Goal: Find specific page/section: Find specific page/section

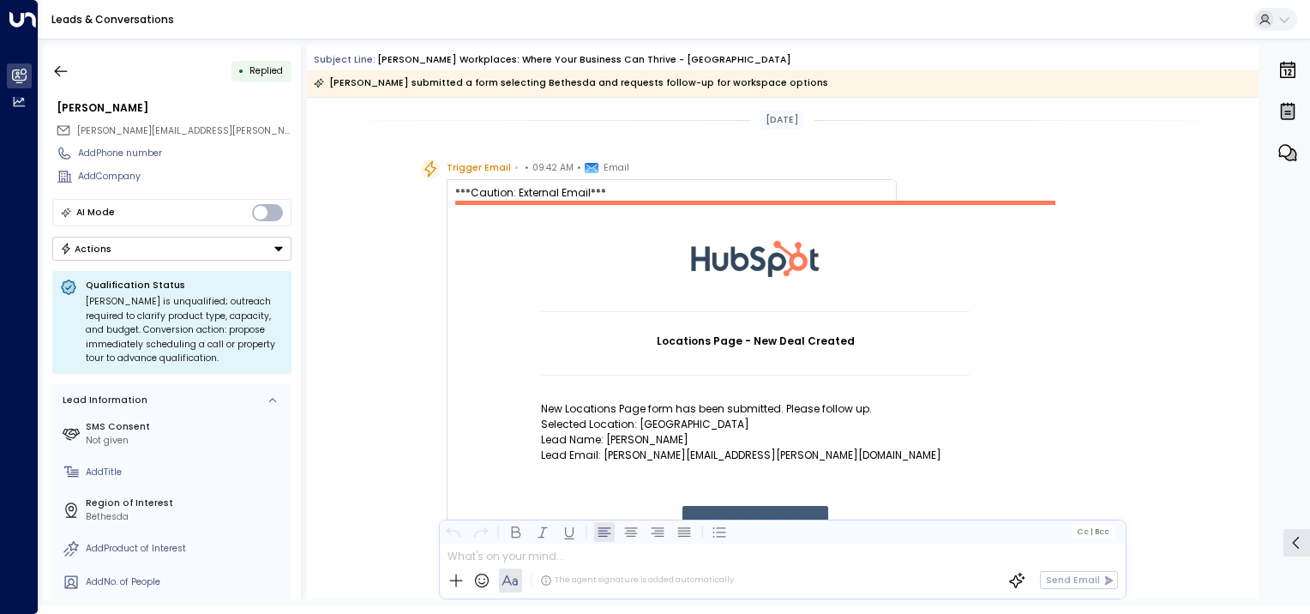
scroll to position [847, 0]
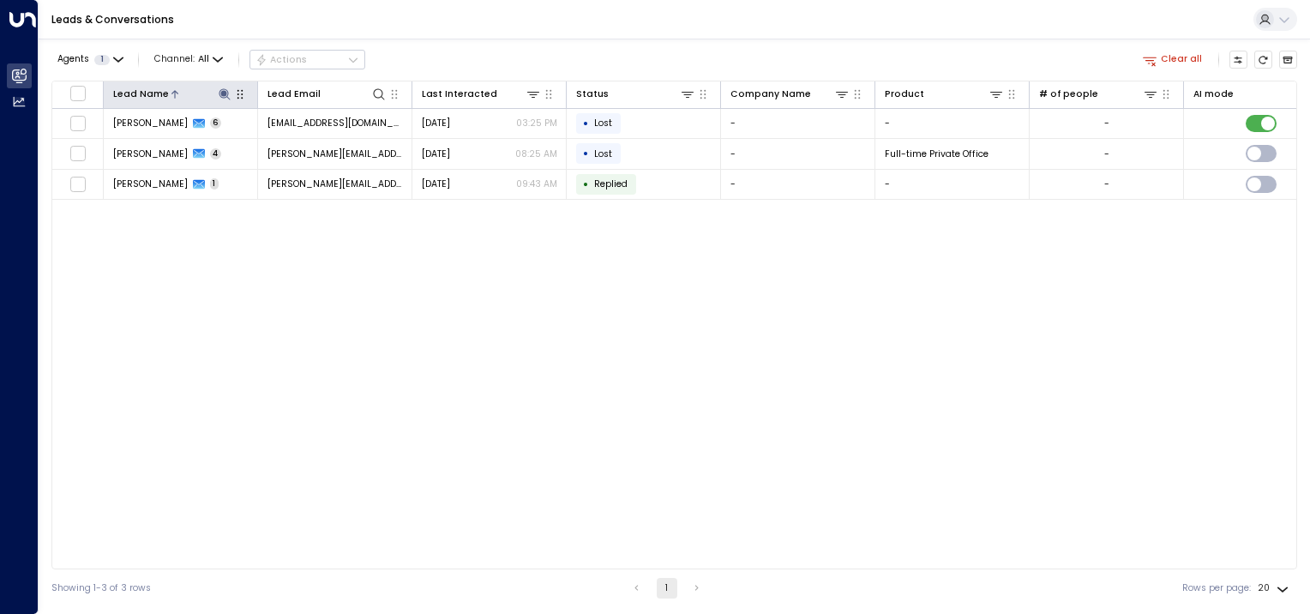
click at [226, 93] on icon at bounding box center [224, 93] width 11 height 11
type input "*"
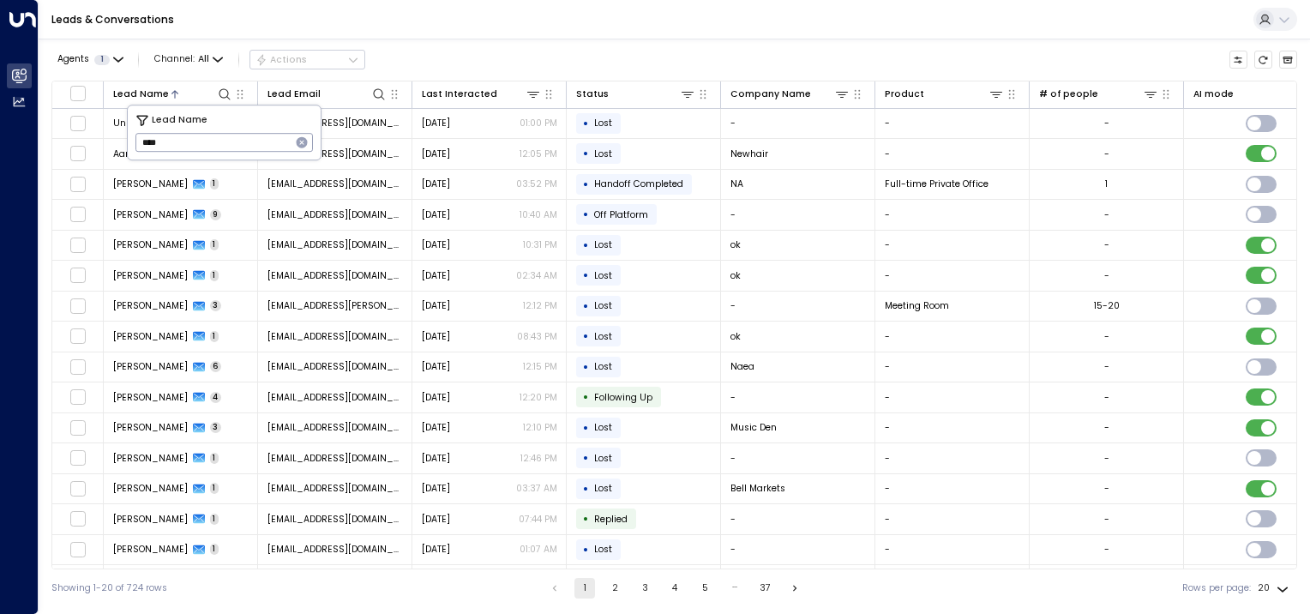
type input "*****"
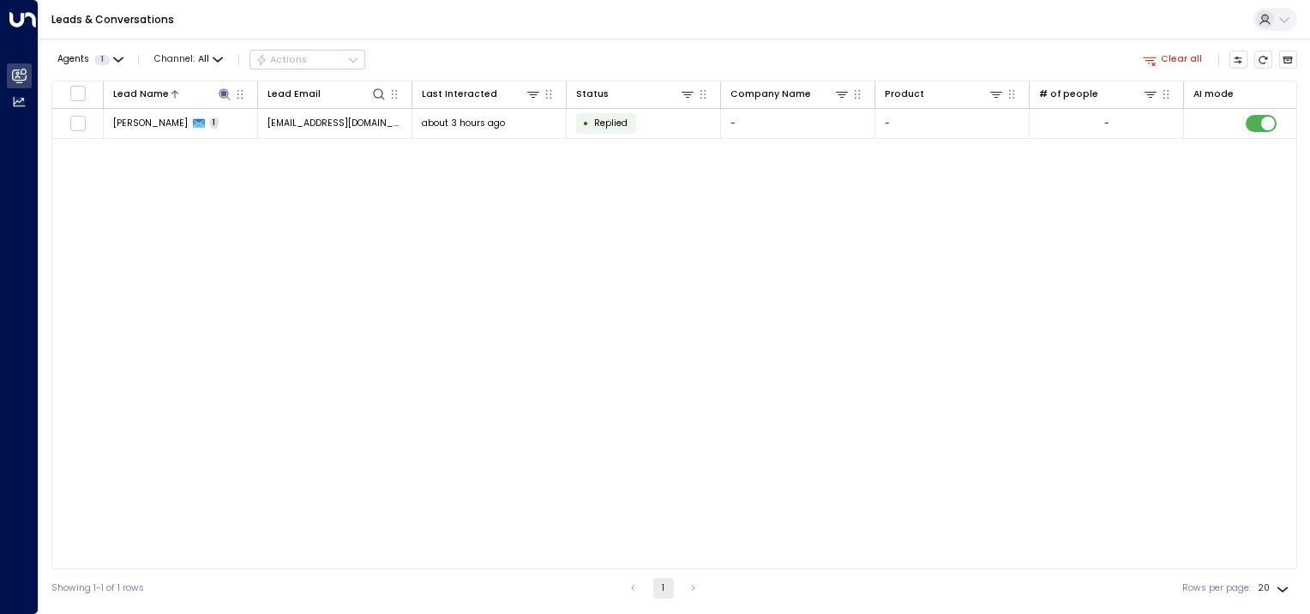
click at [265, 247] on div "Lead Name Lead Email Last Interacted Status Company Name Product # of people AI…" at bounding box center [674, 325] width 1246 height 489
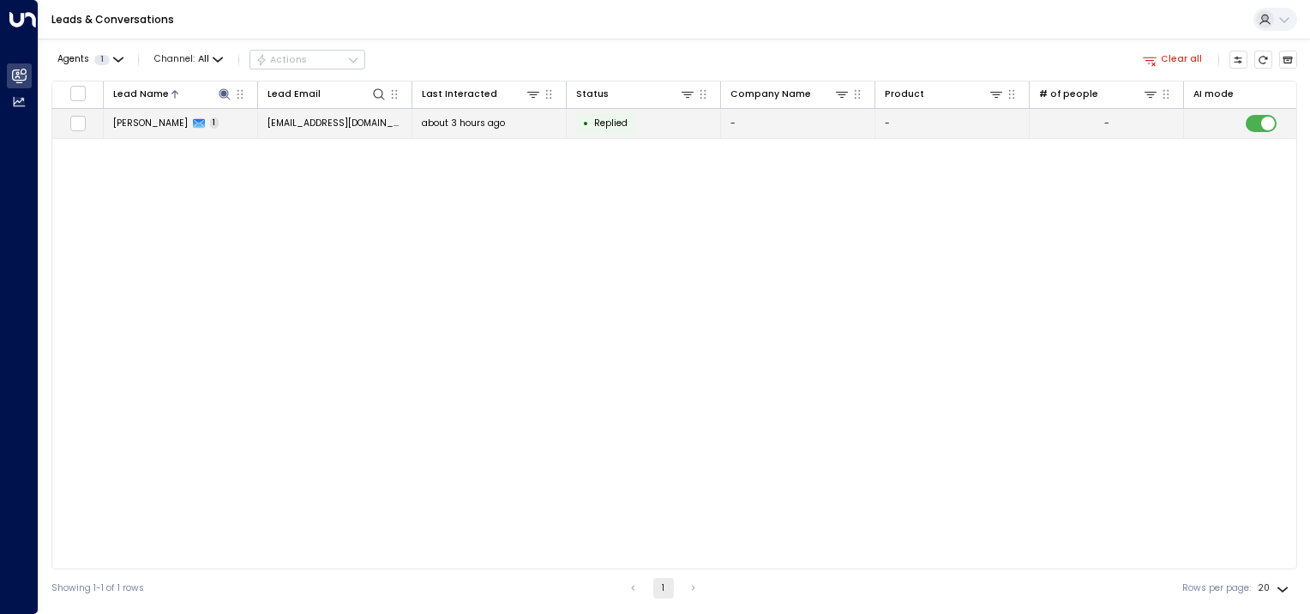
click at [146, 122] on span "joseph hoban" at bounding box center [150, 123] width 75 height 13
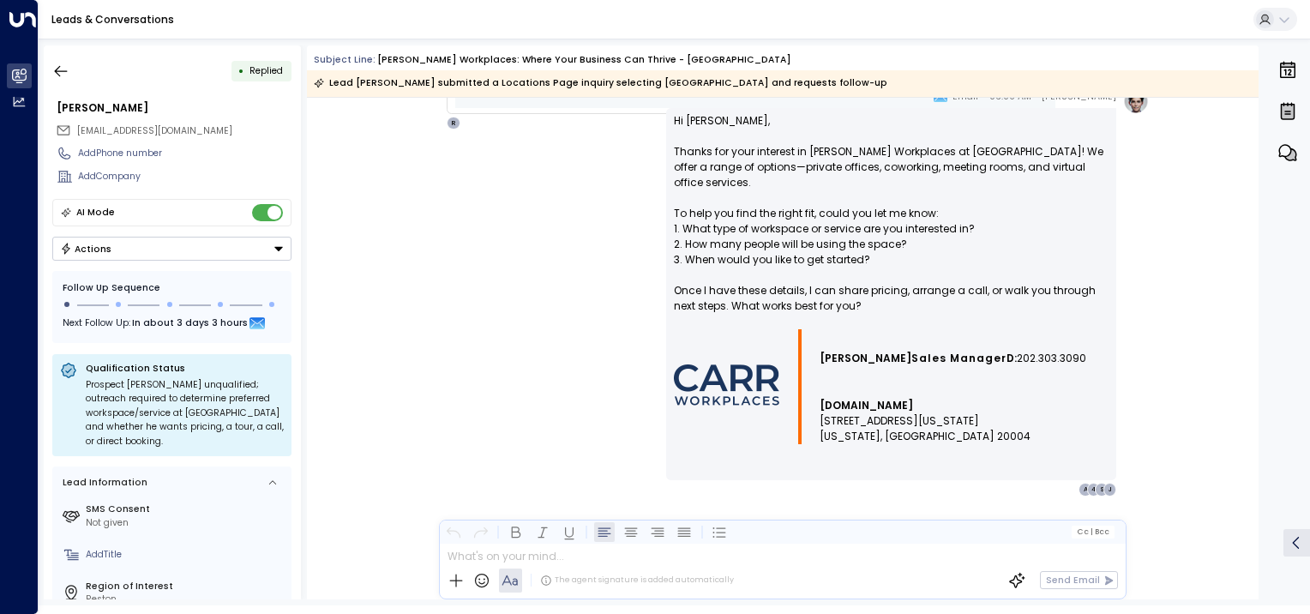
scroll to position [820, 0]
